Goal: Task Accomplishment & Management: Manage account settings

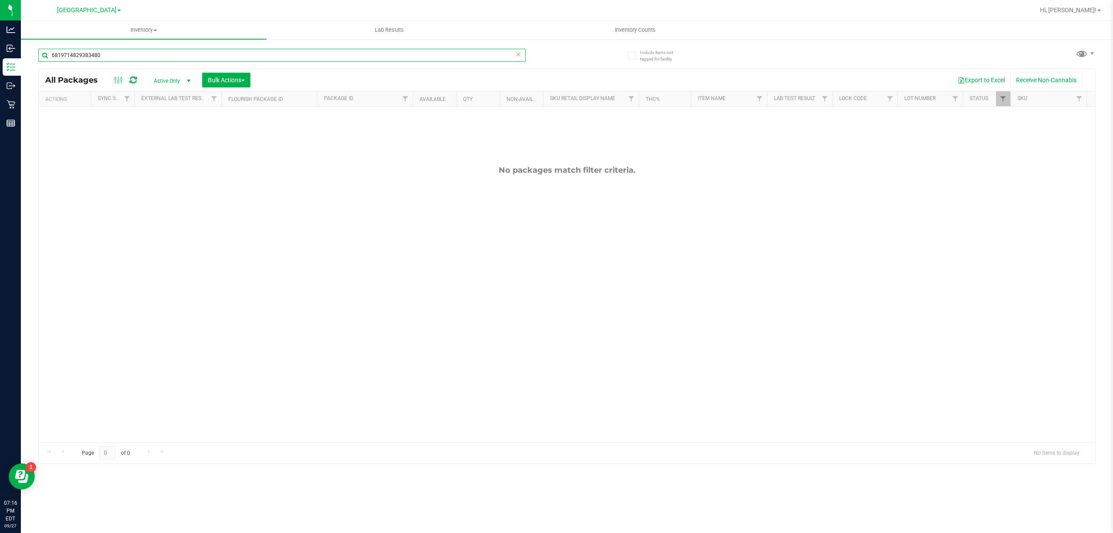
click at [164, 57] on input "6819714829383480" at bounding box center [281, 55] width 487 height 13
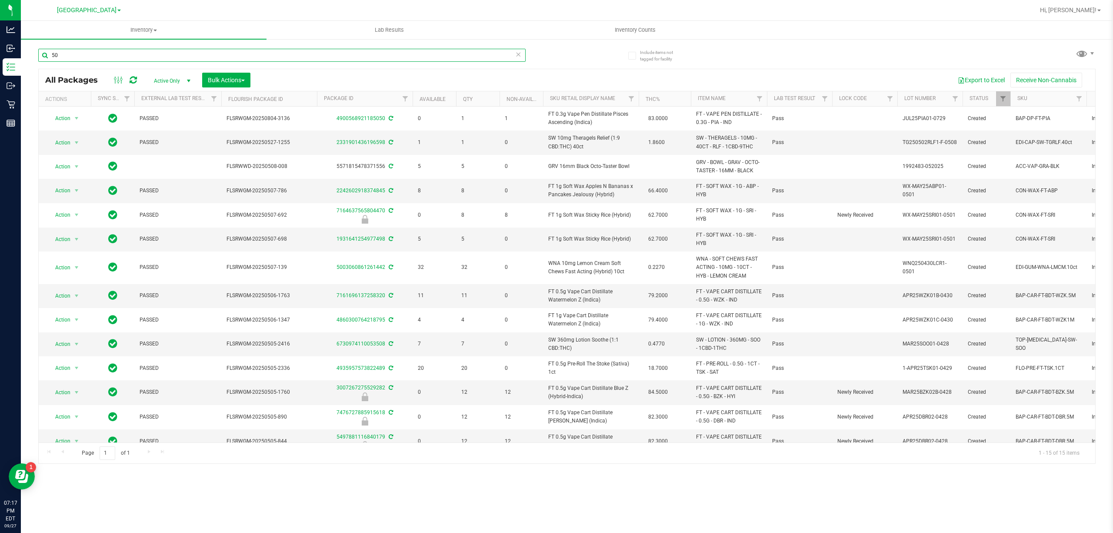
type input "5"
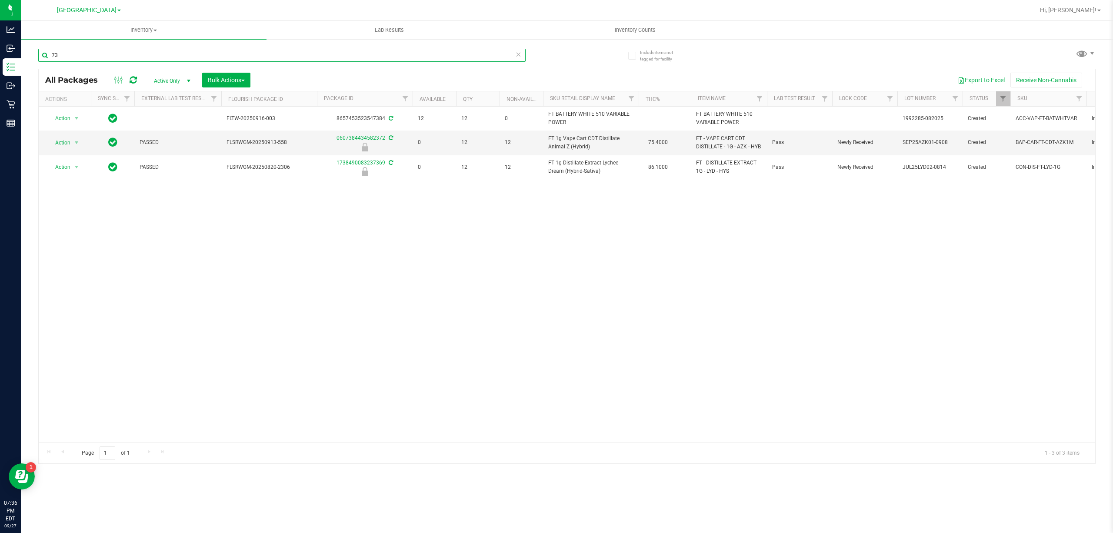
type input "7"
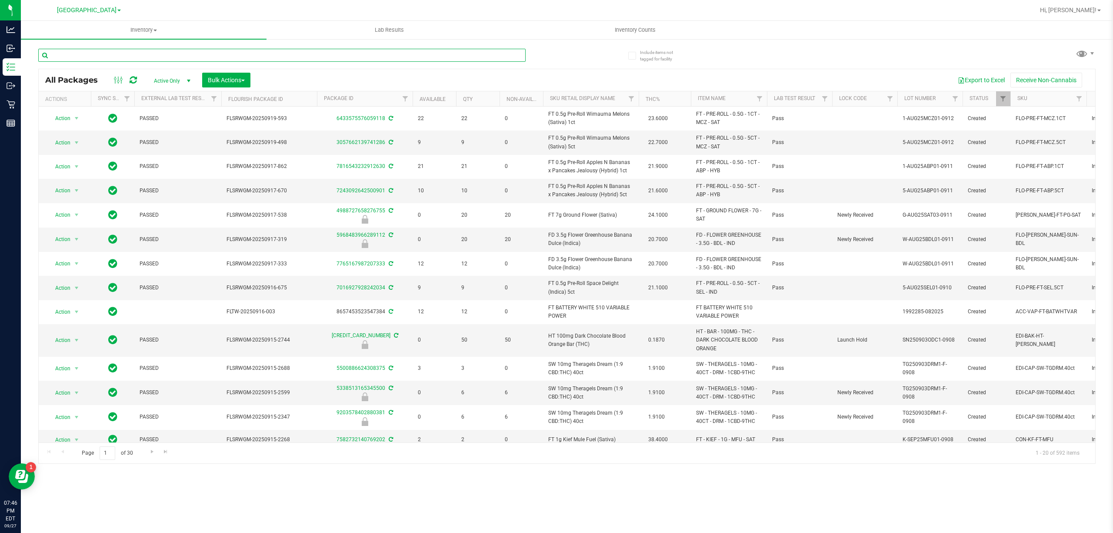
click at [301, 55] on input "text" at bounding box center [281, 55] width 487 height 13
click at [301, 56] on input "text" at bounding box center [281, 55] width 487 height 13
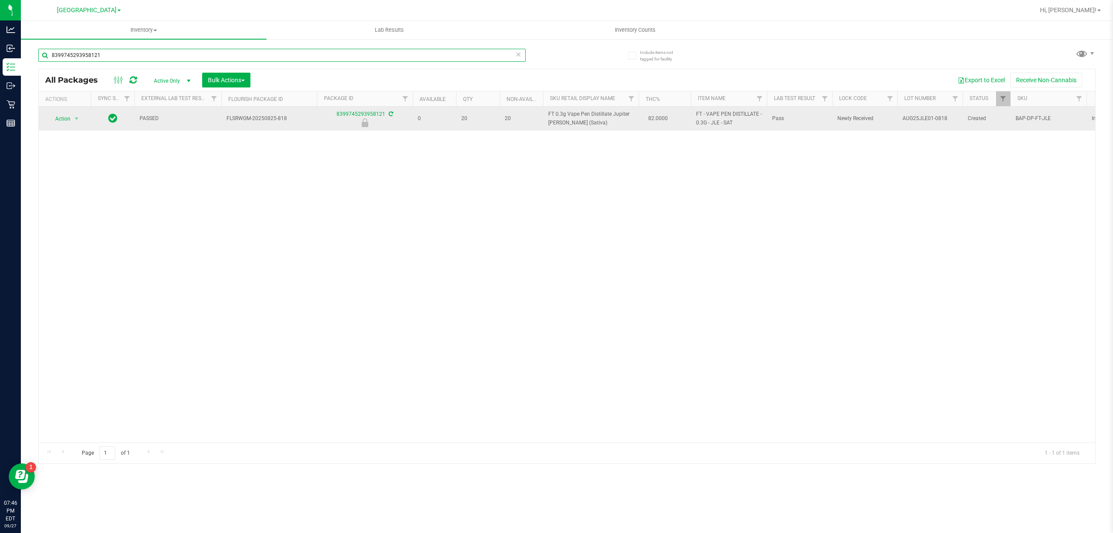
type input "8399745293958121"
click at [554, 119] on span "FT 0.3g Vape Pen Distillate Jupiter Leo (Sativa)" at bounding box center [590, 118] width 85 height 17
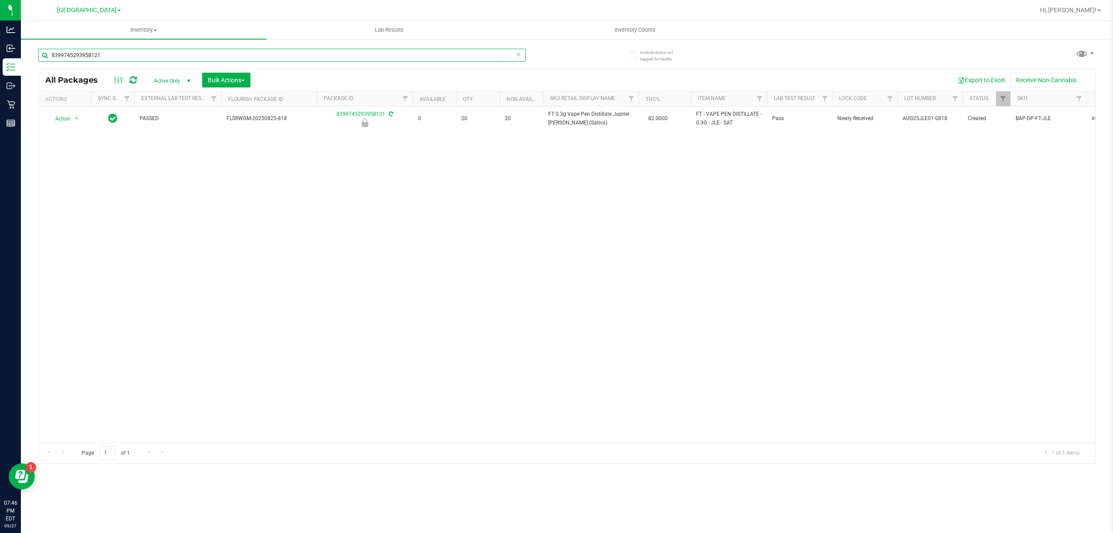
drag, startPoint x: 551, startPoint y: 109, endPoint x: 293, endPoint y: 50, distance: 265.2
click at [293, 50] on input "8399745293958121" at bounding box center [281, 55] width 487 height 13
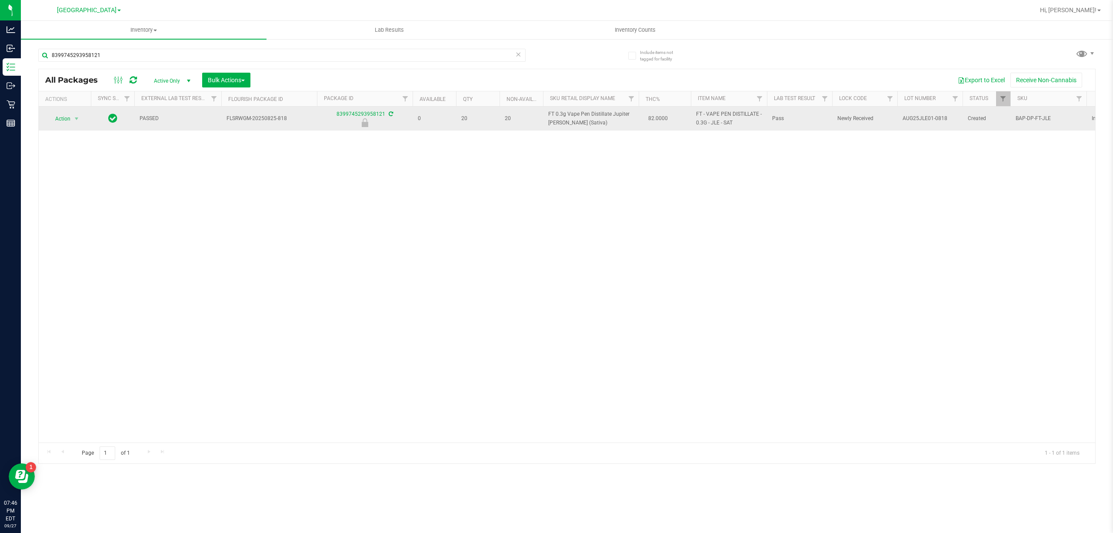
click at [558, 110] on td "FT 0.3g Vape Pen Distillate Jupiter Leo (Sativa)" at bounding box center [591, 119] width 96 height 24
click at [564, 115] on span "FT 0.3g Vape Pen Distillate Jupiter Leo (Sativa)" at bounding box center [590, 118] width 85 height 17
copy td "FT 0.3g Vape Pen Distillate Jupiter Leo (Sativa)"
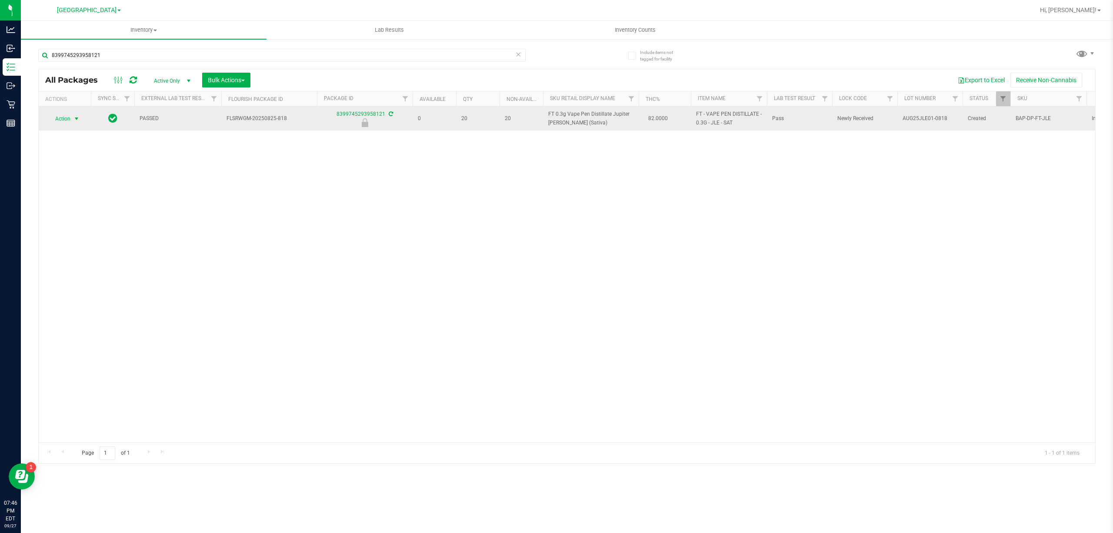
click at [71, 118] on span "select" at bounding box center [76, 119] width 11 height 12
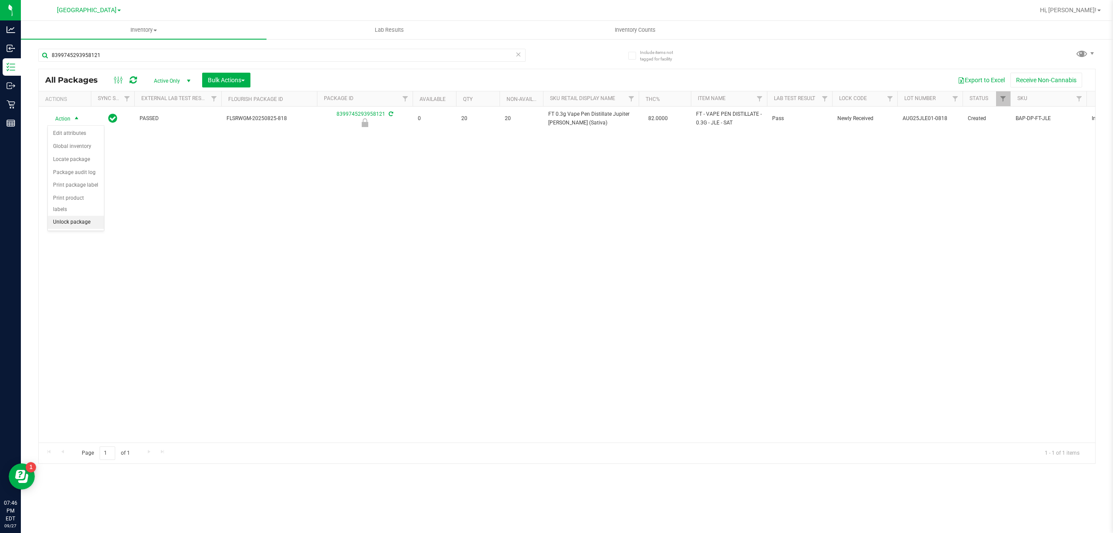
click at [70, 221] on li "Unlock package" at bounding box center [76, 222] width 56 height 13
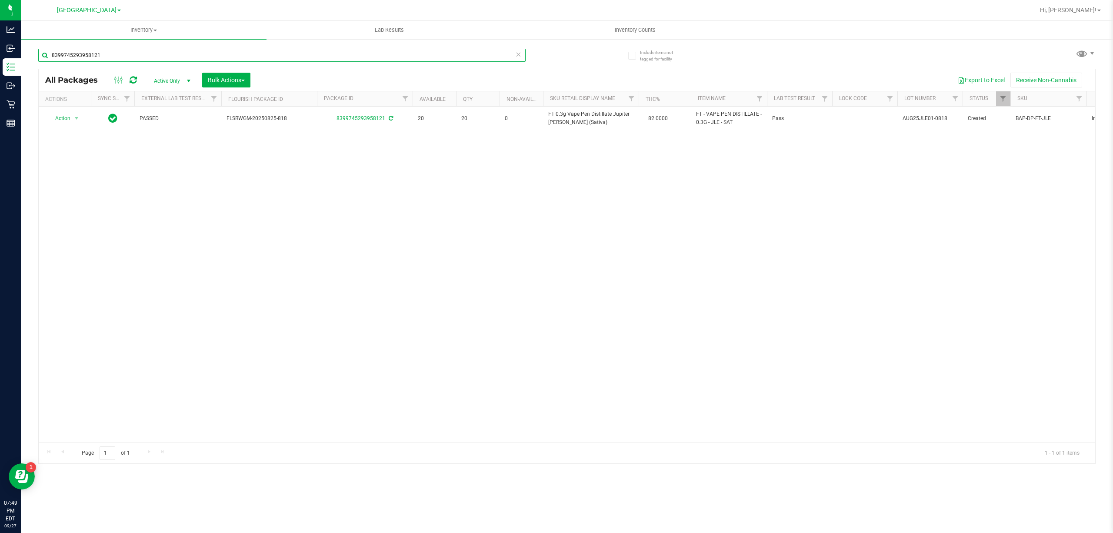
click at [343, 57] on input "8399745293958121" at bounding box center [281, 55] width 487 height 13
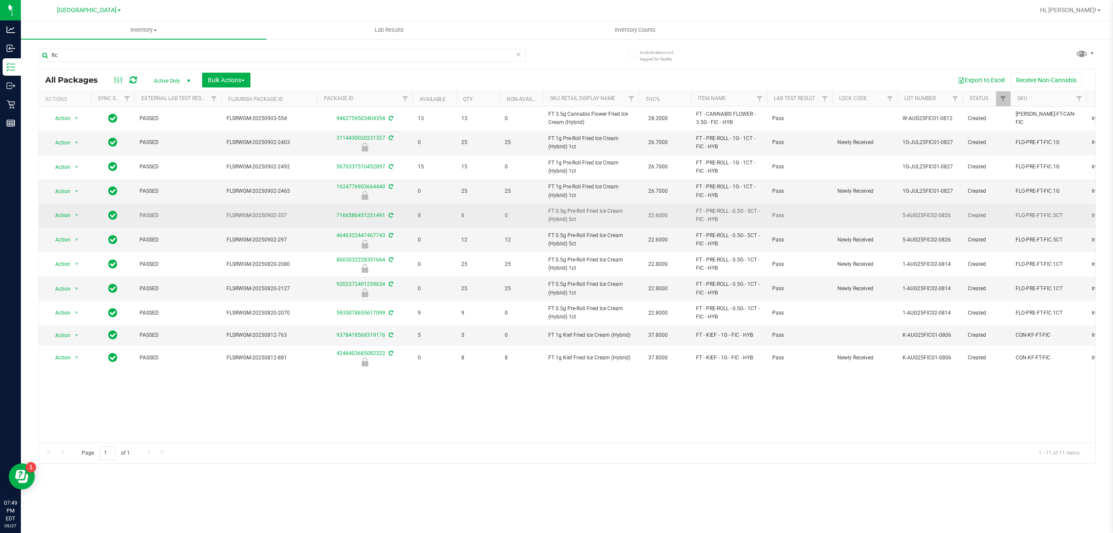
click at [557, 220] on span "FT 0.5g Pre-Roll Fried Ice Cream (Hybrid) 5ct" at bounding box center [590, 215] width 85 height 17
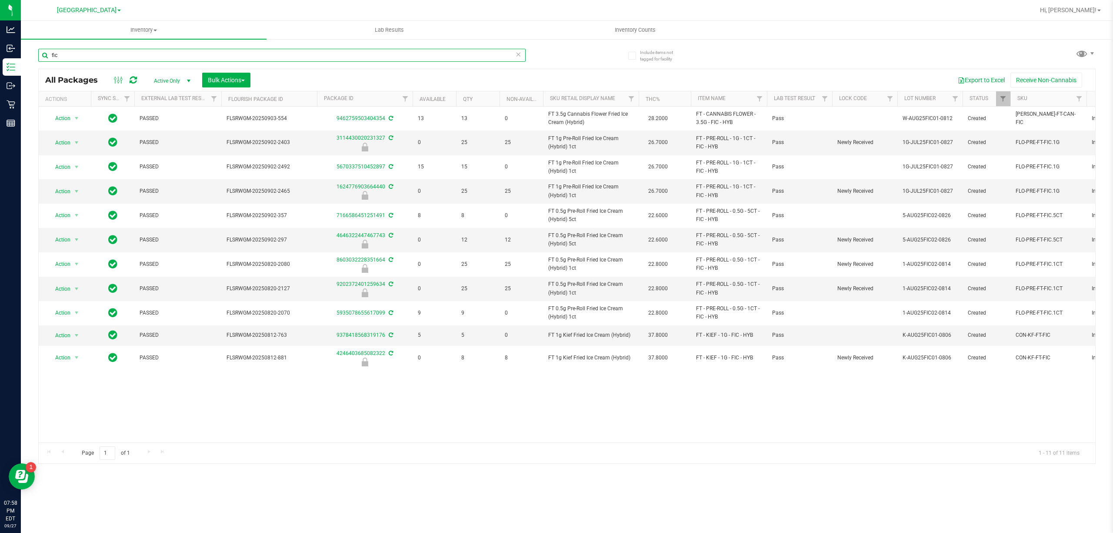
click at [171, 60] on input "fic" at bounding box center [281, 55] width 487 height 13
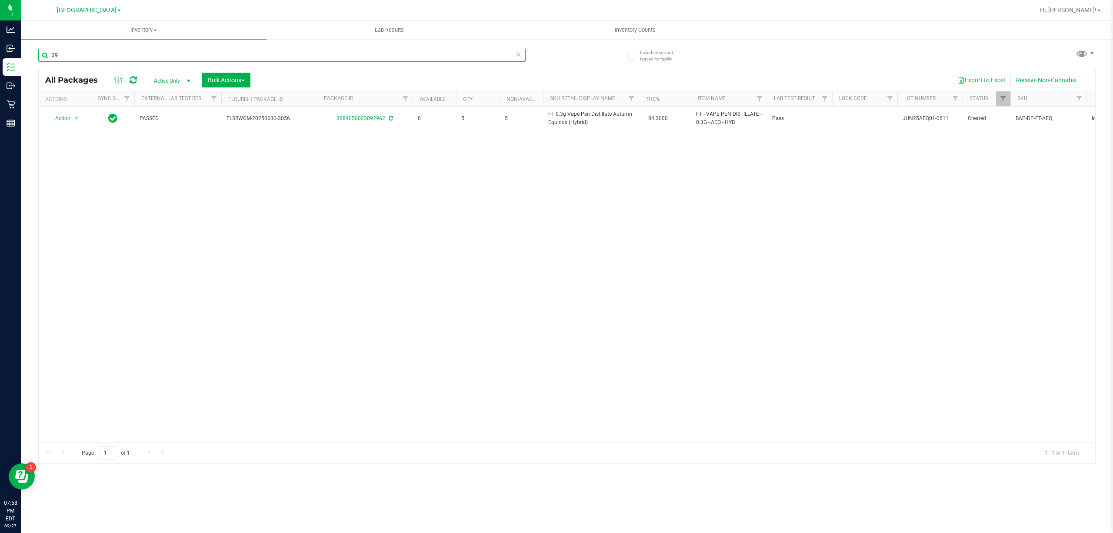
type input "2"
type input "0"
type input "8"
type input "3232"
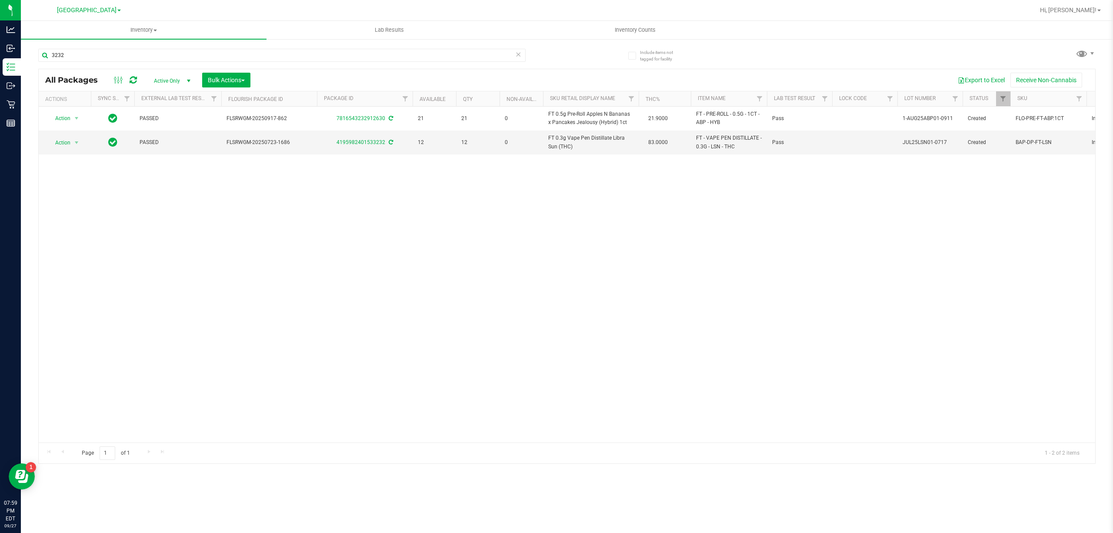
click at [1095, 17] on div "Hi, [PERSON_NAME]!" at bounding box center [1071, 10] width 68 height 15
click at [1095, 15] on div "Hi, [PERSON_NAME]!" at bounding box center [1071, 10] width 68 height 15
click at [1093, 6] on link "Hi, [PERSON_NAME]!" at bounding box center [1071, 10] width 68 height 9
click at [1074, 75] on span "Sign Out" at bounding box center [1067, 77] width 25 height 9
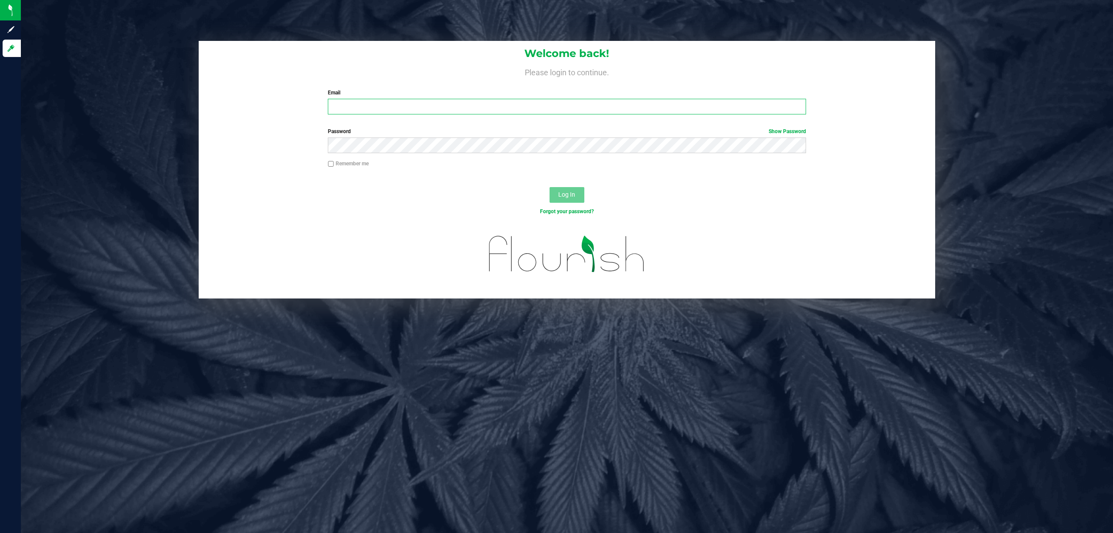
click at [523, 108] on input "Email" at bounding box center [567, 107] width 478 height 16
type input "GConsalvo@liveparallel.com"
click at [781, 133] on link "Show Password" at bounding box center [787, 131] width 37 height 6
click at [781, 133] on link "Hide Password" at bounding box center [788, 131] width 35 height 6
click at [550, 187] on button "Log In" at bounding box center [567, 195] width 35 height 16
